Goal: Task Accomplishment & Management: Manage account settings

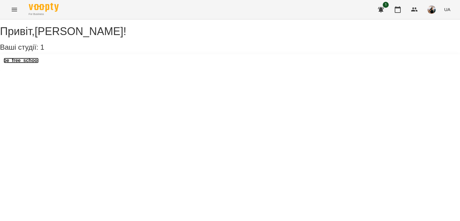
click at [38, 63] on h3 "be_free_school" at bounding box center [21, 60] width 35 height 5
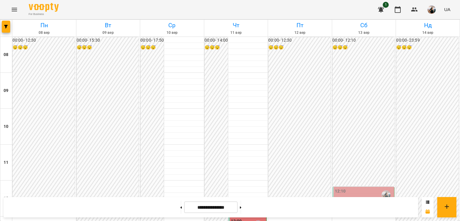
scroll to position [307, 0]
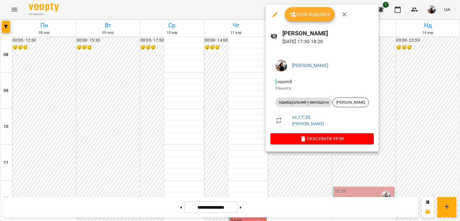
click at [292, 19] on button "Урок відбувся" at bounding box center [310, 14] width 50 height 14
